Goal: Check status: Check status

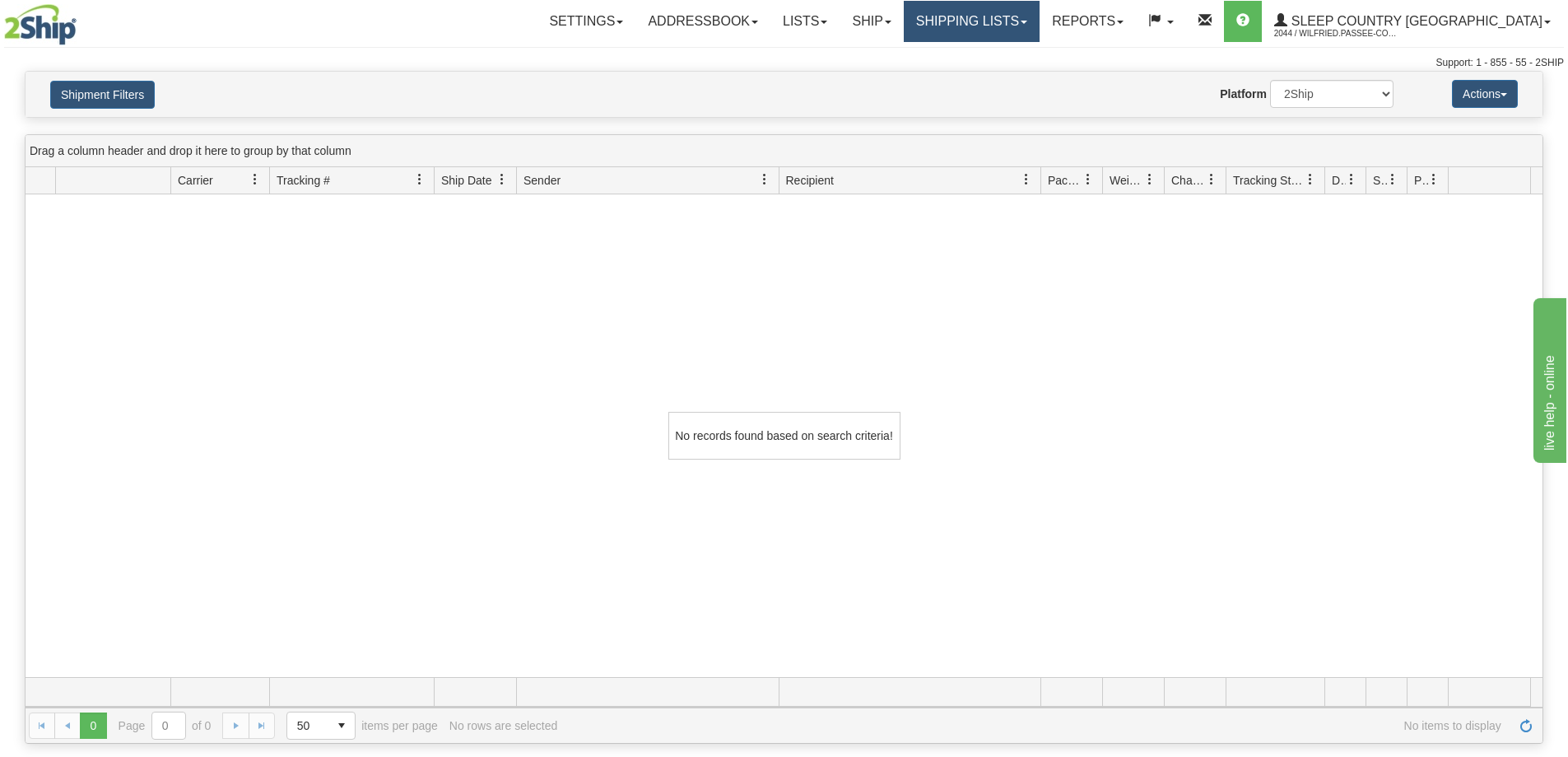
click at [1040, 15] on link "Shipping lists" at bounding box center [972, 22] width 136 height 41
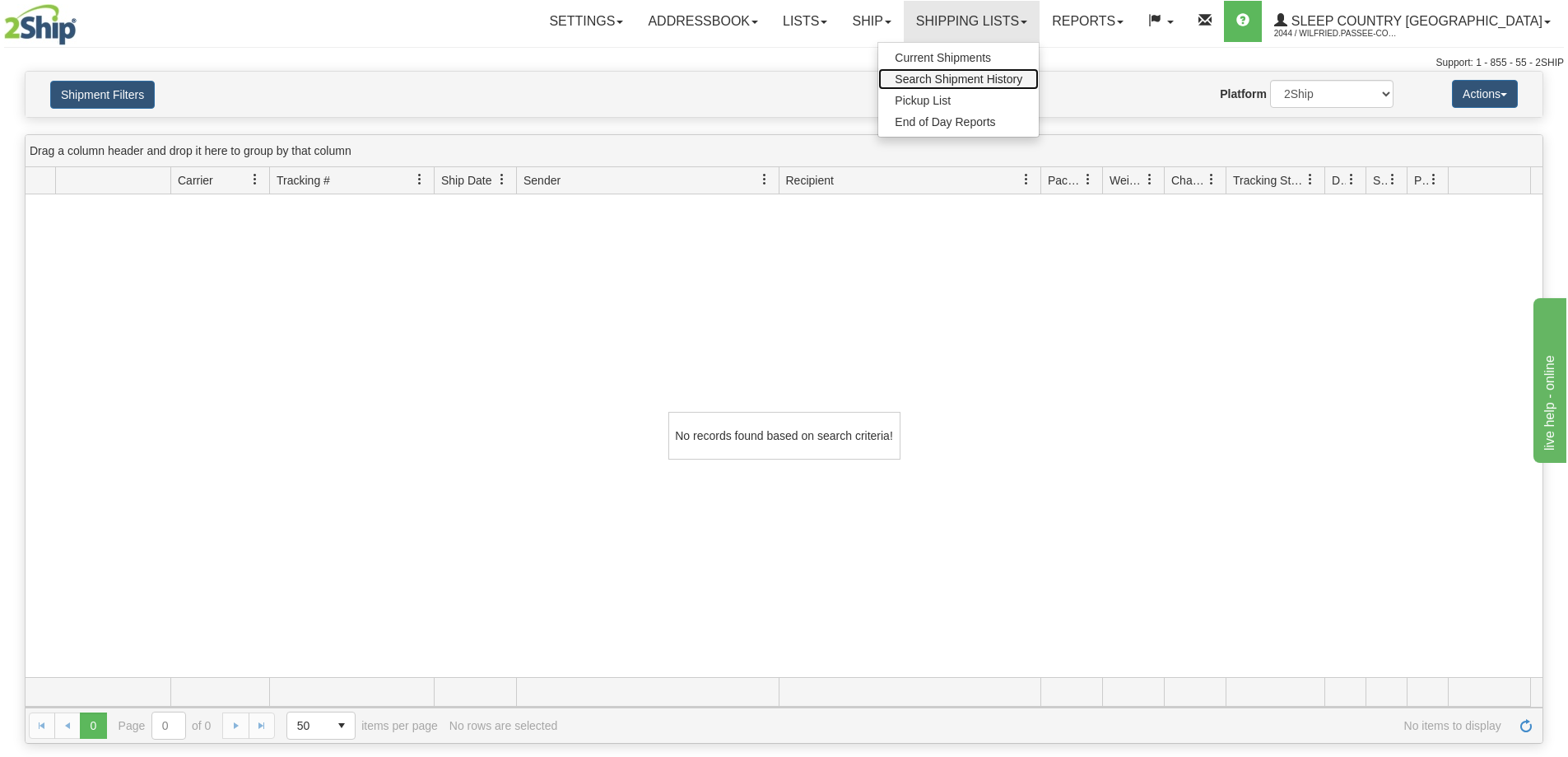
drag, startPoint x: 1038, startPoint y: 82, endPoint x: 992, endPoint y: 98, distance: 48.7
click at [1022, 81] on span "Search Shipment History" at bounding box center [958, 79] width 127 height 13
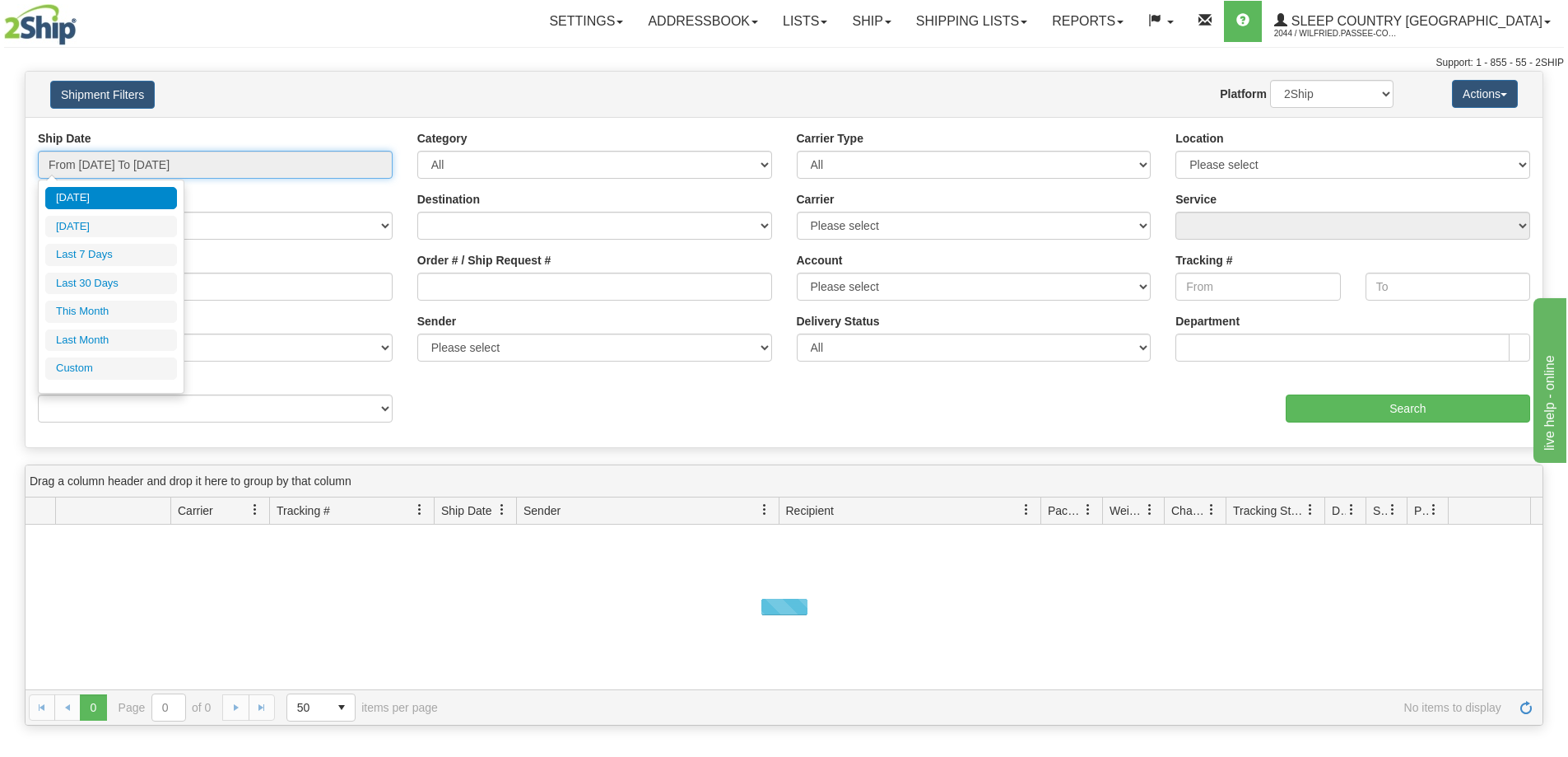
click at [144, 163] on input "From [DATE] To [DATE]" at bounding box center [215, 164] width 355 height 28
click at [115, 280] on li "Last 30 Days" at bounding box center [111, 283] width 132 height 22
type input "From [DATE] To [DATE]"
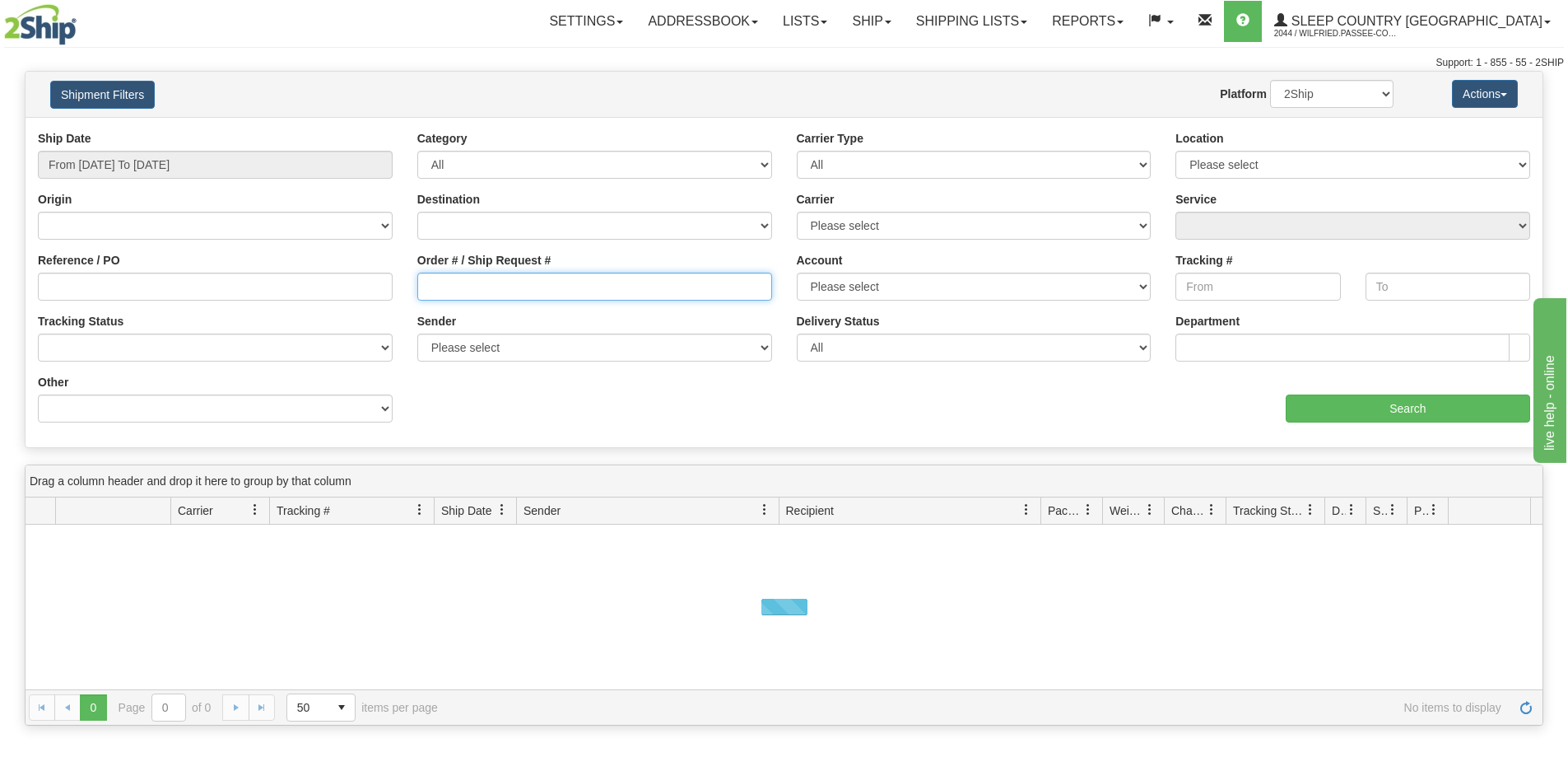
click at [436, 293] on input "Order # / Ship Request #" at bounding box center [595, 286] width 355 height 28
paste input "9000I158404"
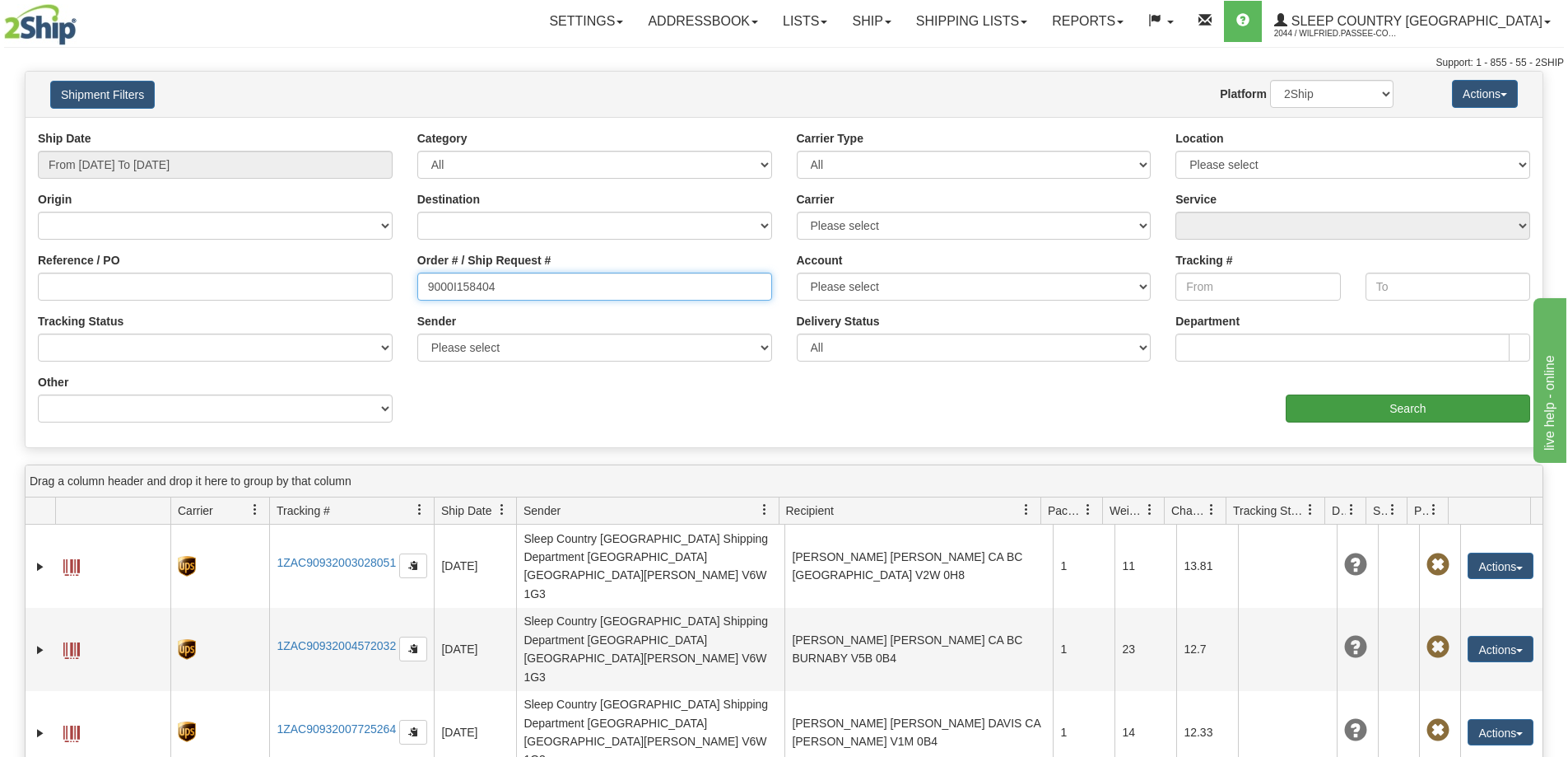
type input "9000I158404"
click at [1378, 402] on input "Search" at bounding box center [1408, 408] width 244 height 28
